Goal: Task Accomplishment & Management: Manage account settings

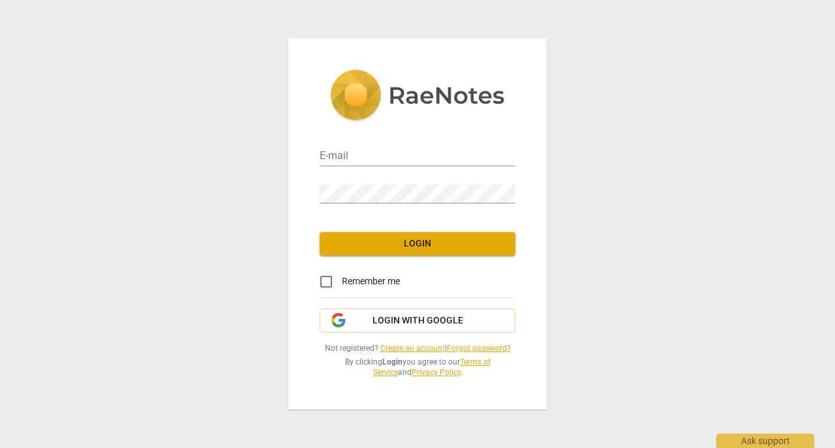
type input "[EMAIL_ADDRESS][DOMAIN_NAME]"
click at [433, 249] on span "Login" at bounding box center [417, 243] width 175 height 13
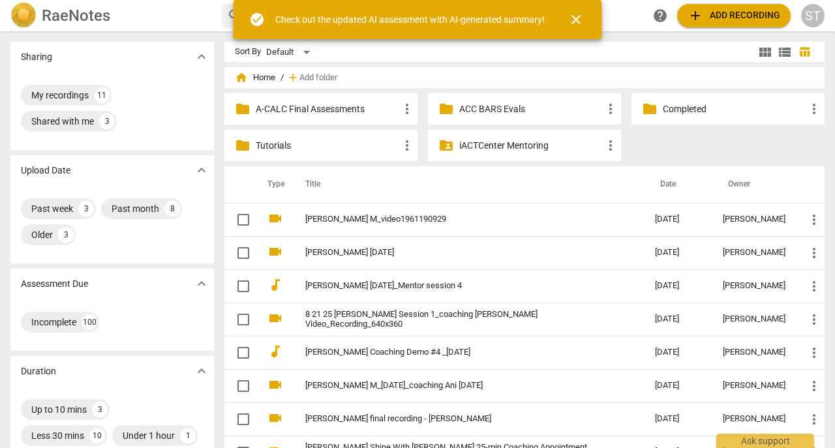
click at [411, 220] on link "[PERSON_NAME] M_video1961190929" at bounding box center [456, 220] width 303 height 10
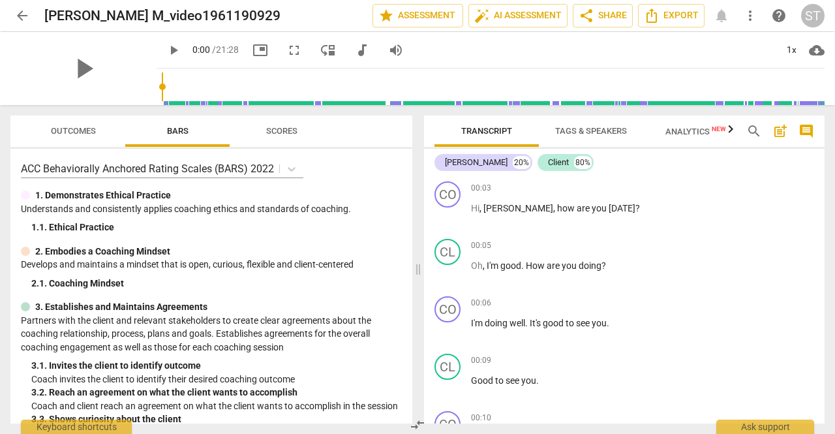
click at [813, 26] on div "ST" at bounding box center [812, 15] width 23 height 23
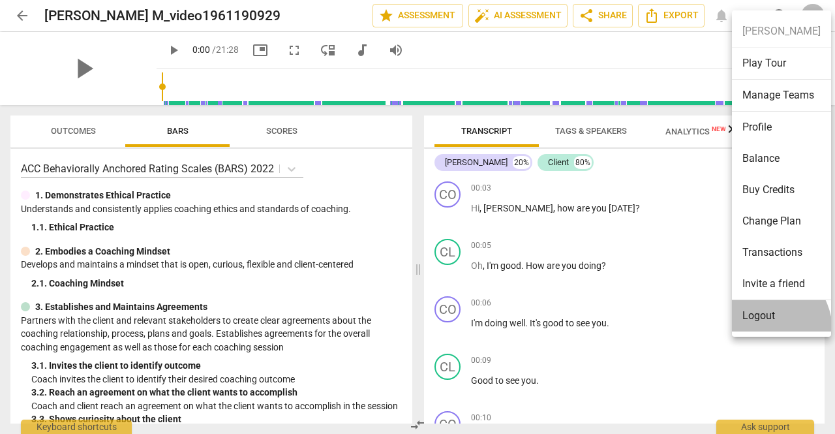
click at [762, 329] on li "Logout" at bounding box center [781, 315] width 99 height 31
